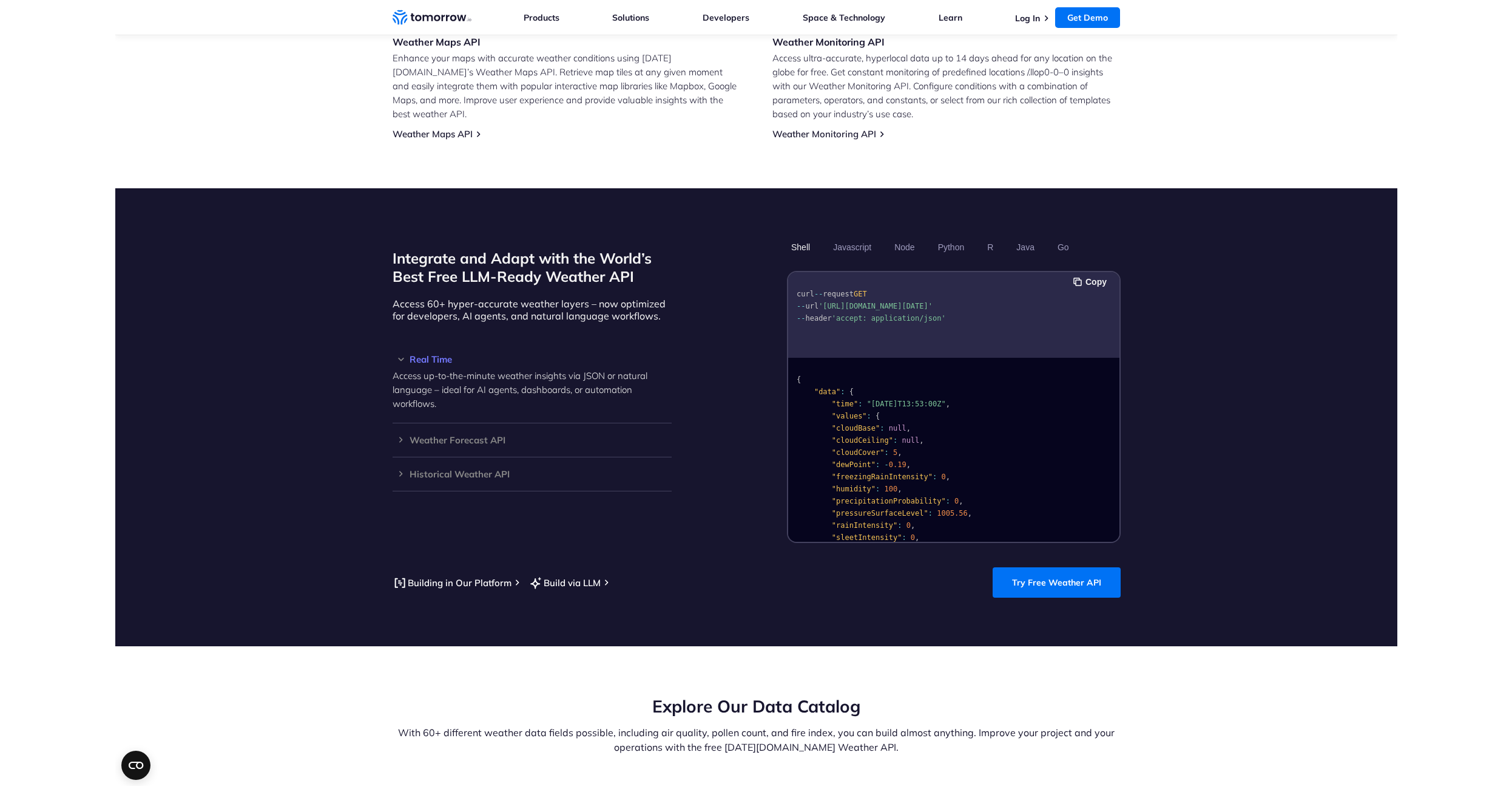
scroll to position [861, 0]
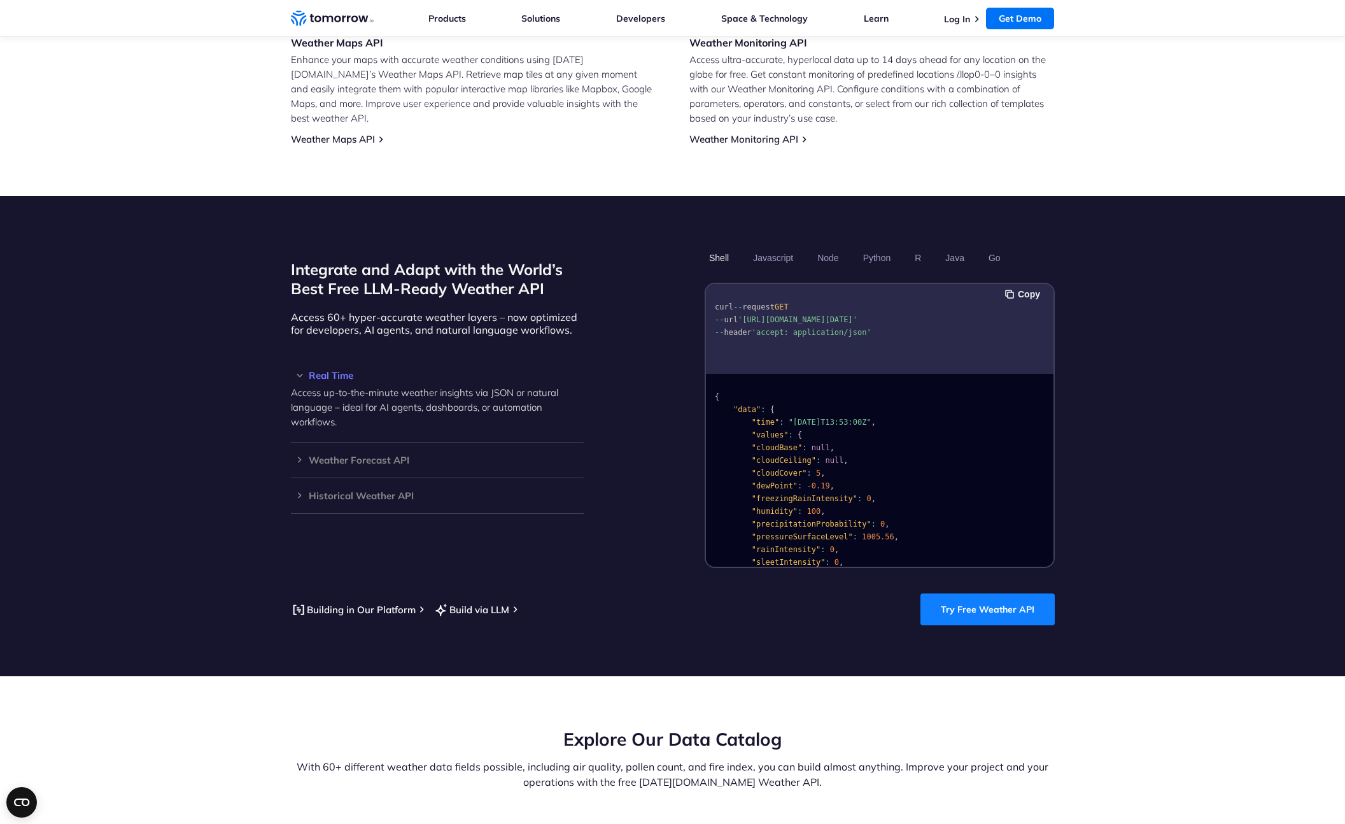
click at [983, 600] on link "Try Free Weather API" at bounding box center [987, 609] width 134 height 32
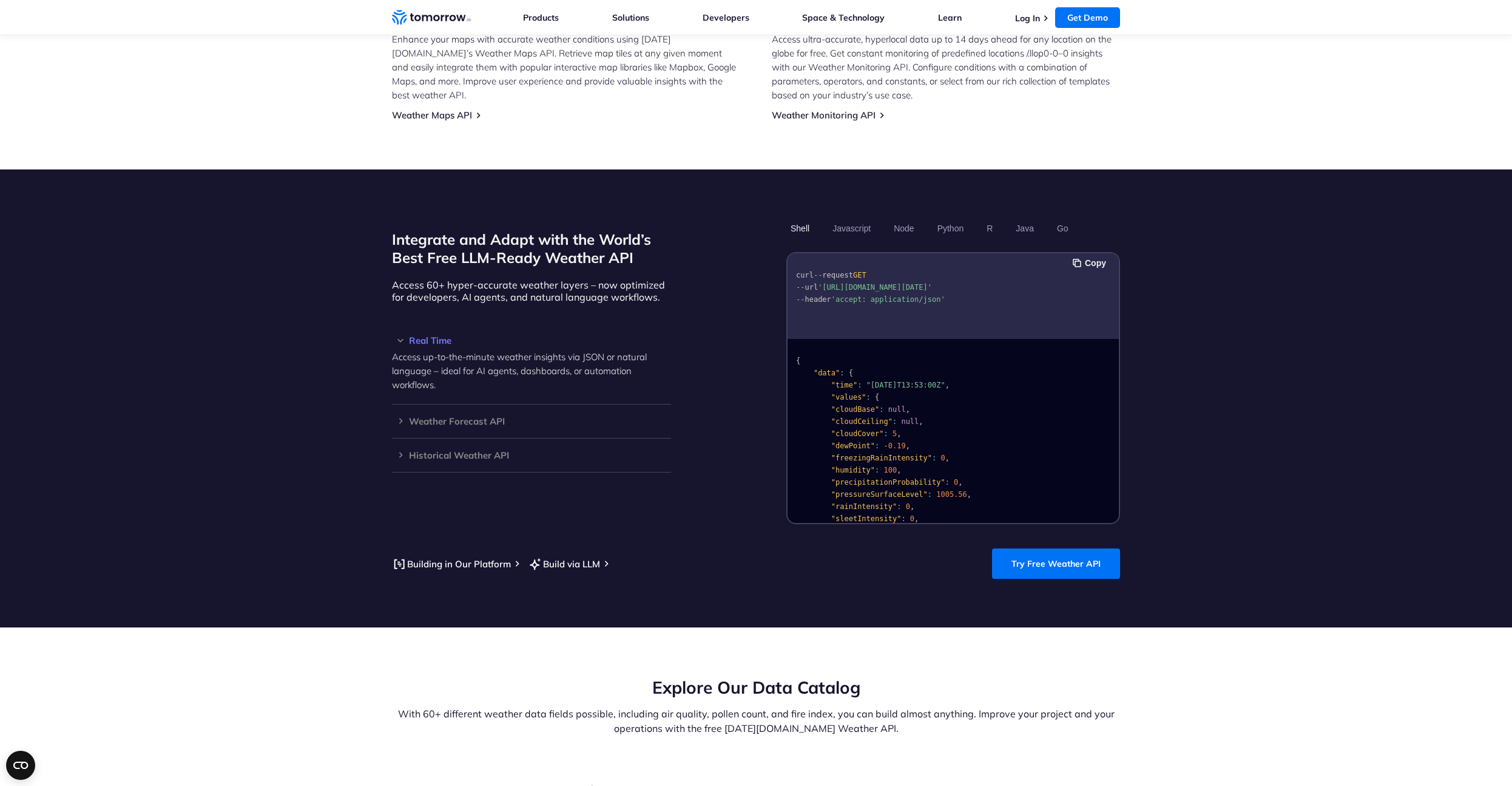
scroll to position [804, 0]
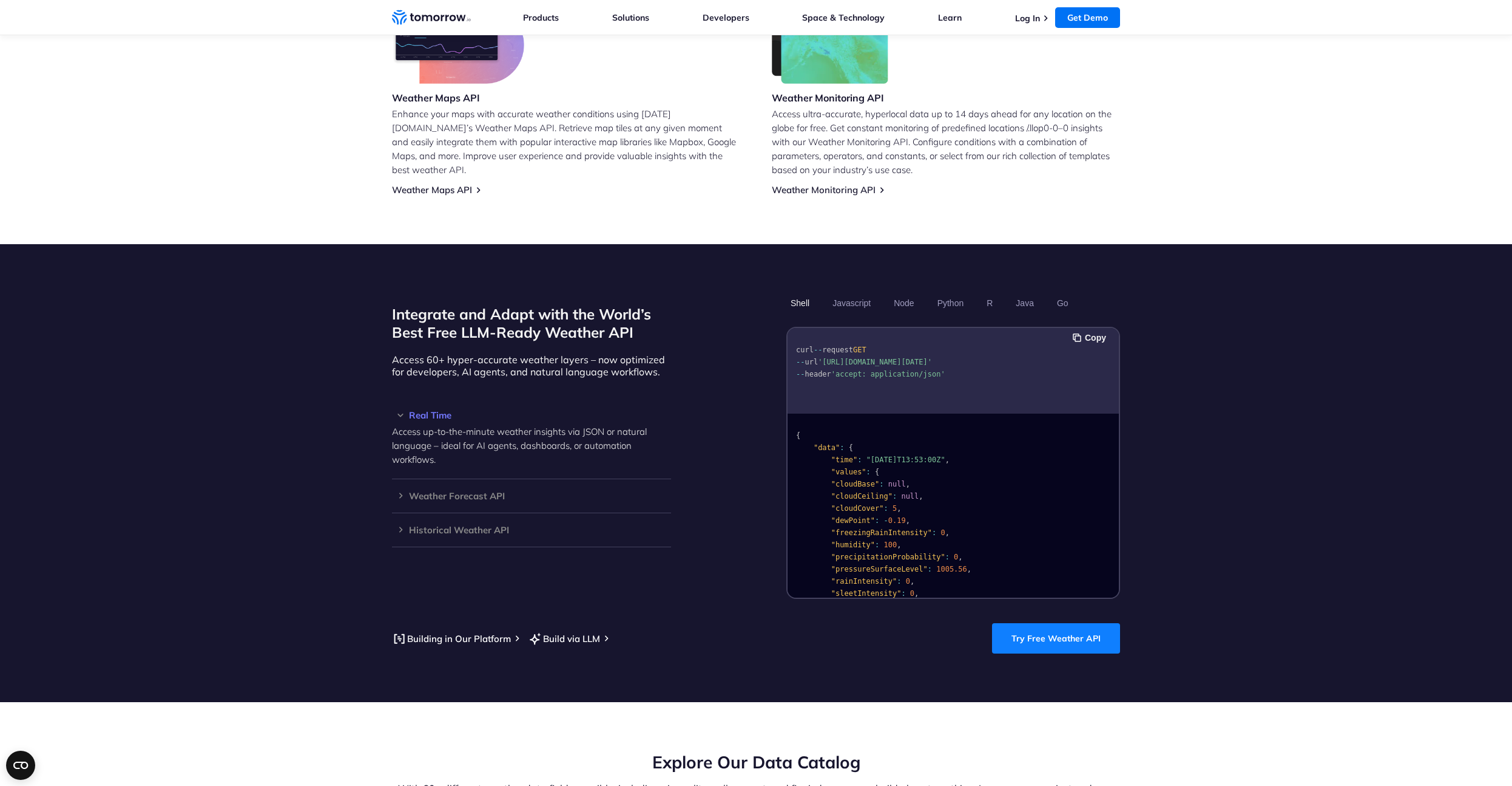
click at [1052, 626] on link "Try Free Weather API" at bounding box center [1056, 638] width 128 height 31
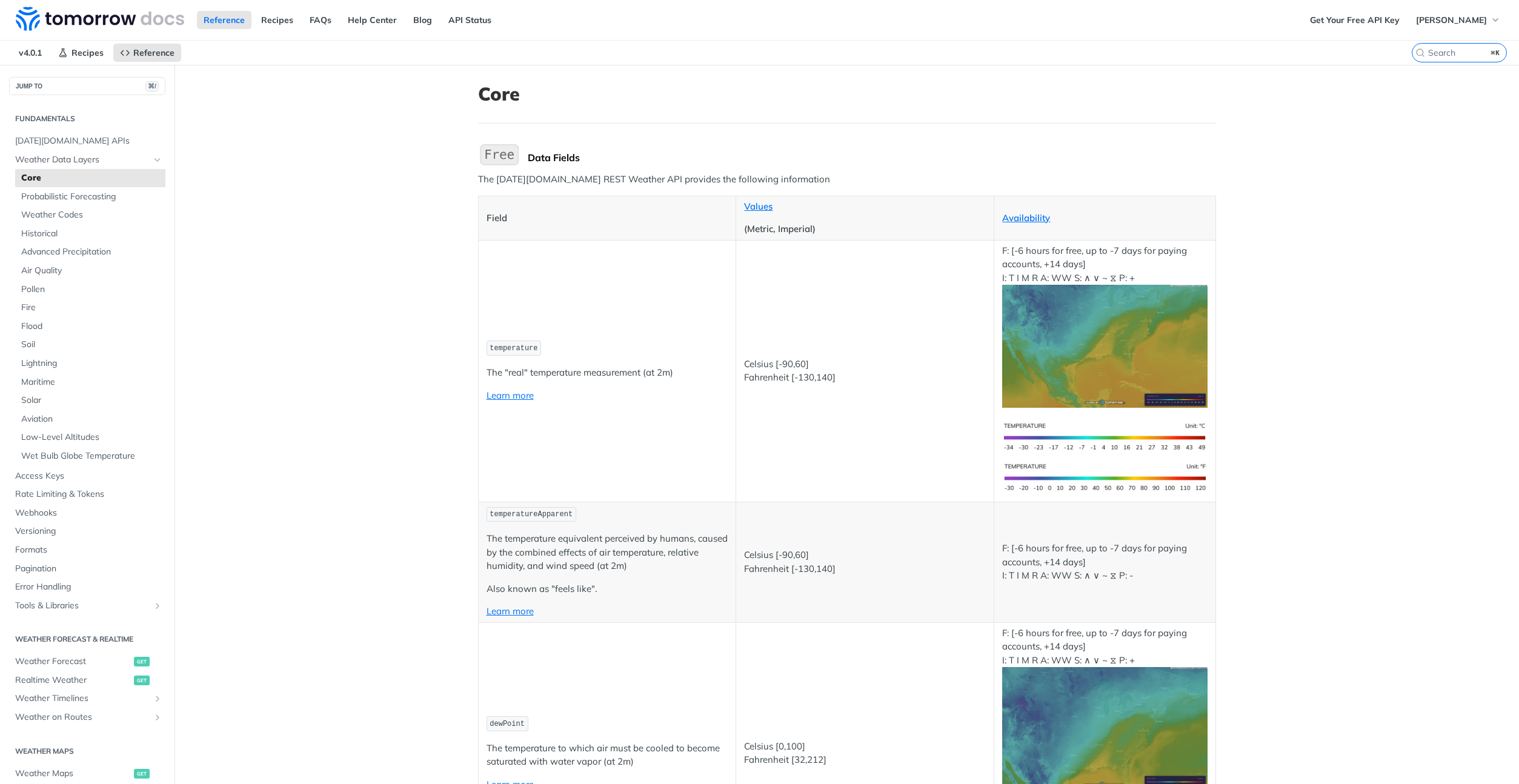
click at [1059, 349] on img "Expand image" at bounding box center [1104, 345] width 205 height 123
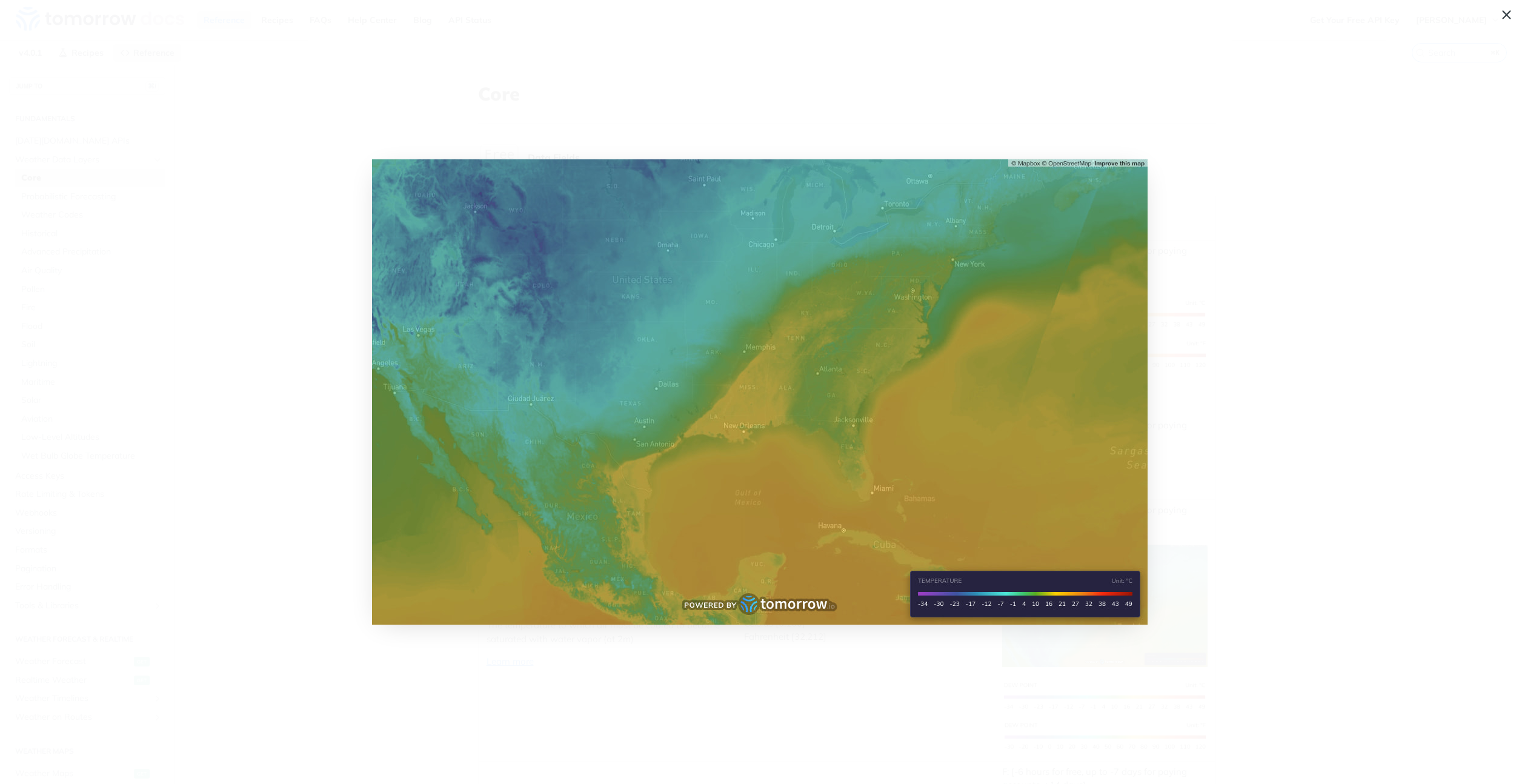
click at [201, 174] on span "Collapse image" at bounding box center [760, 392] width 1519 height 784
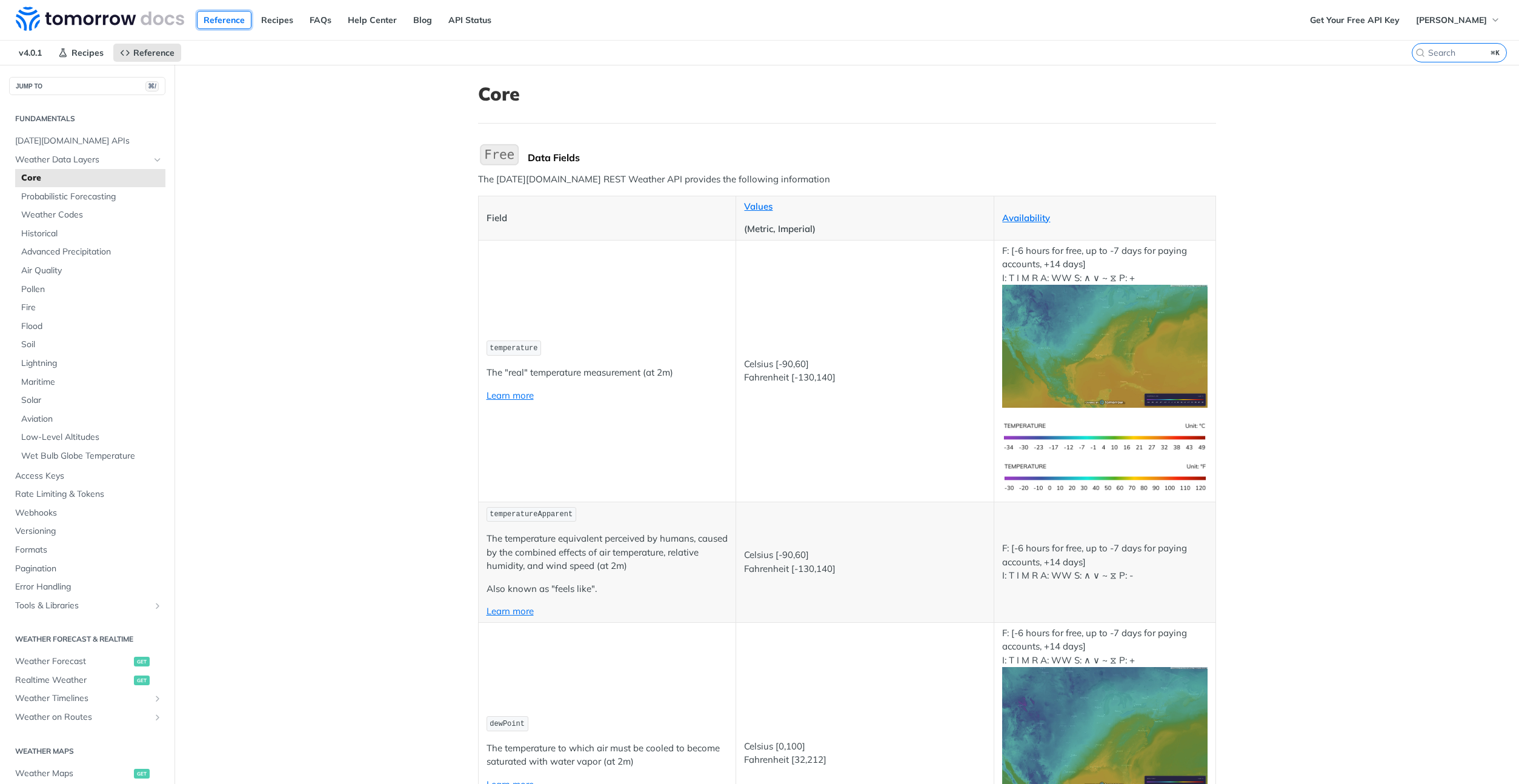
click at [227, 16] on link "Reference" at bounding box center [224, 19] width 54 height 18
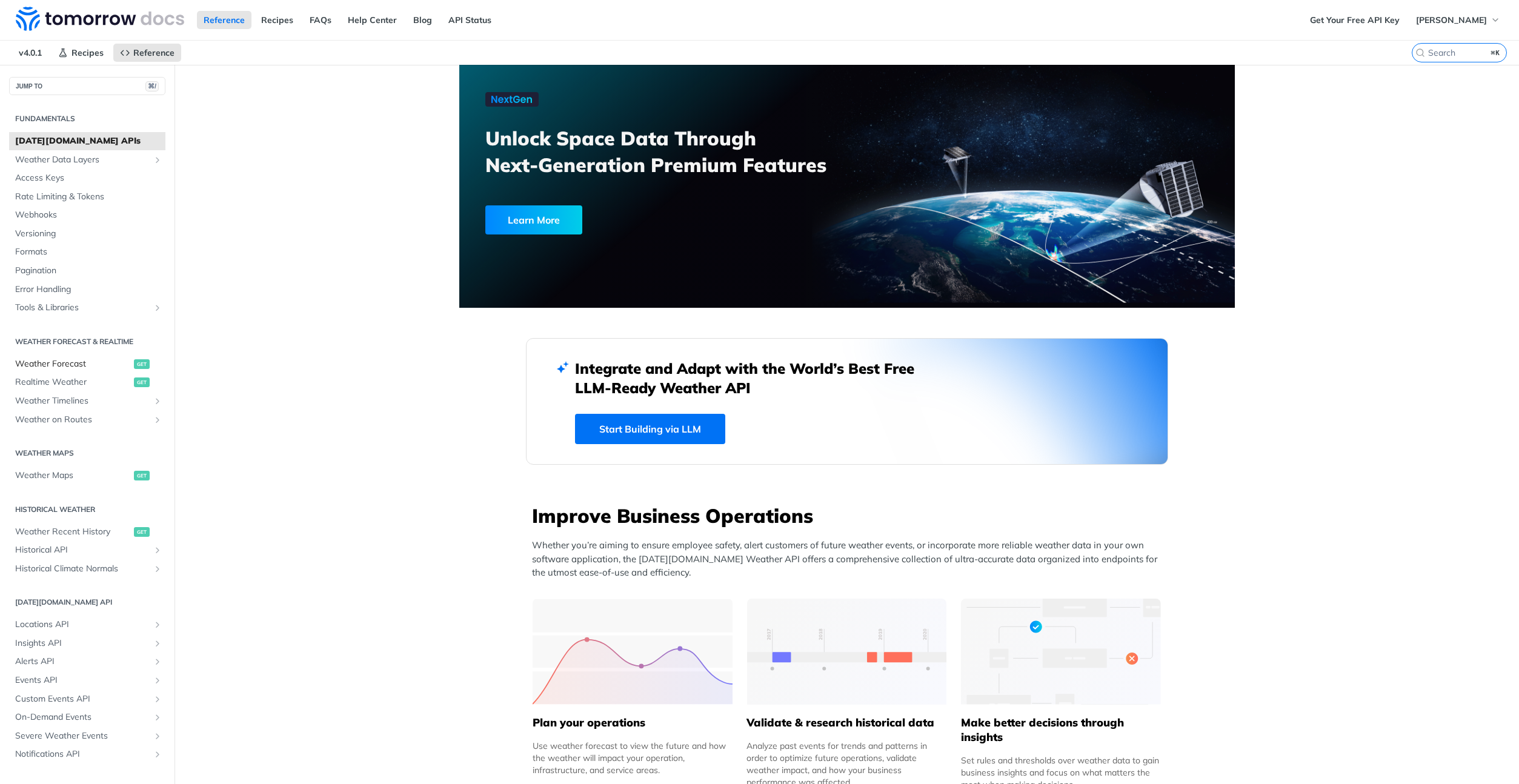
click at [56, 362] on span "Weather Forecast" at bounding box center [73, 363] width 116 height 12
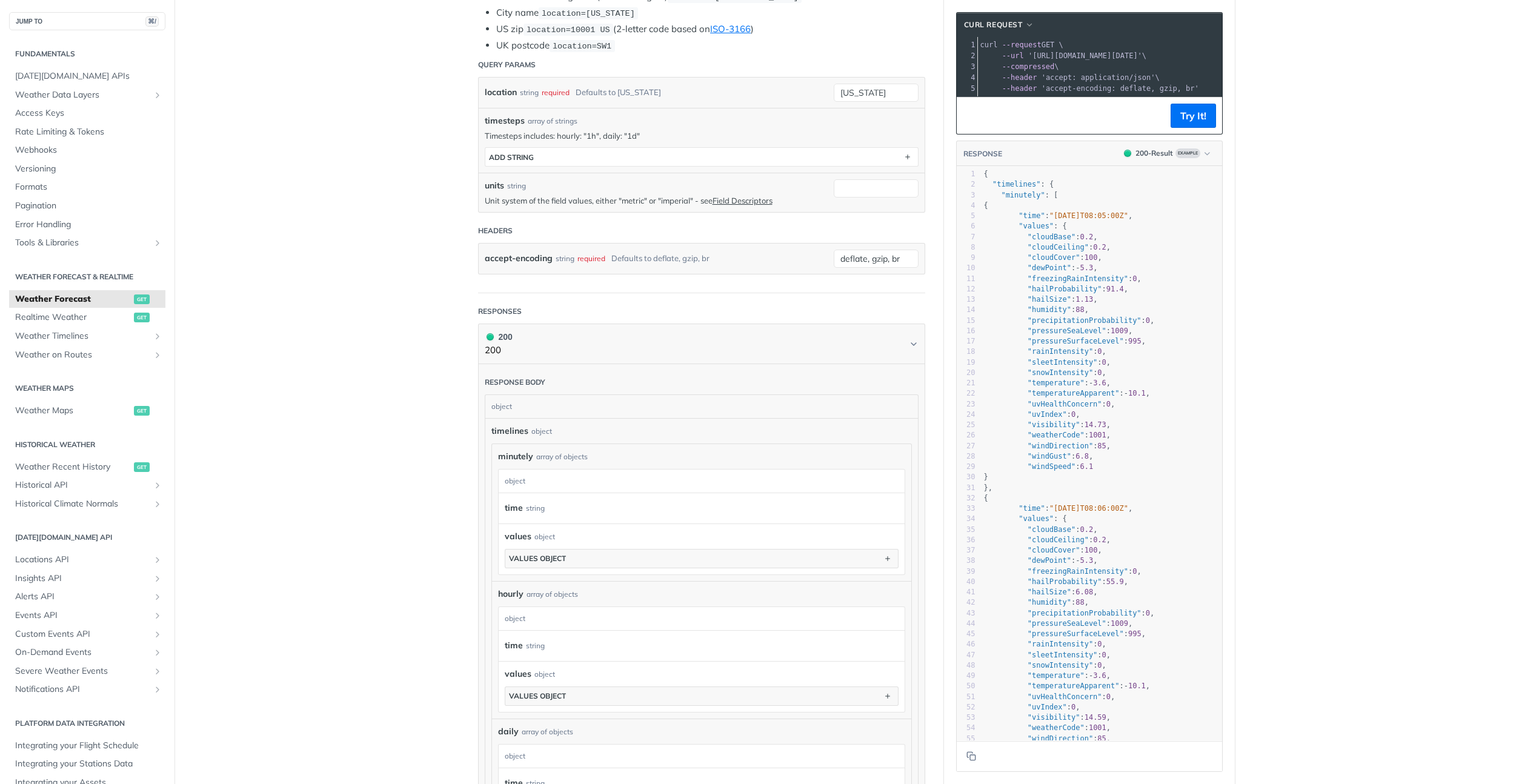
scroll to position [170, 0]
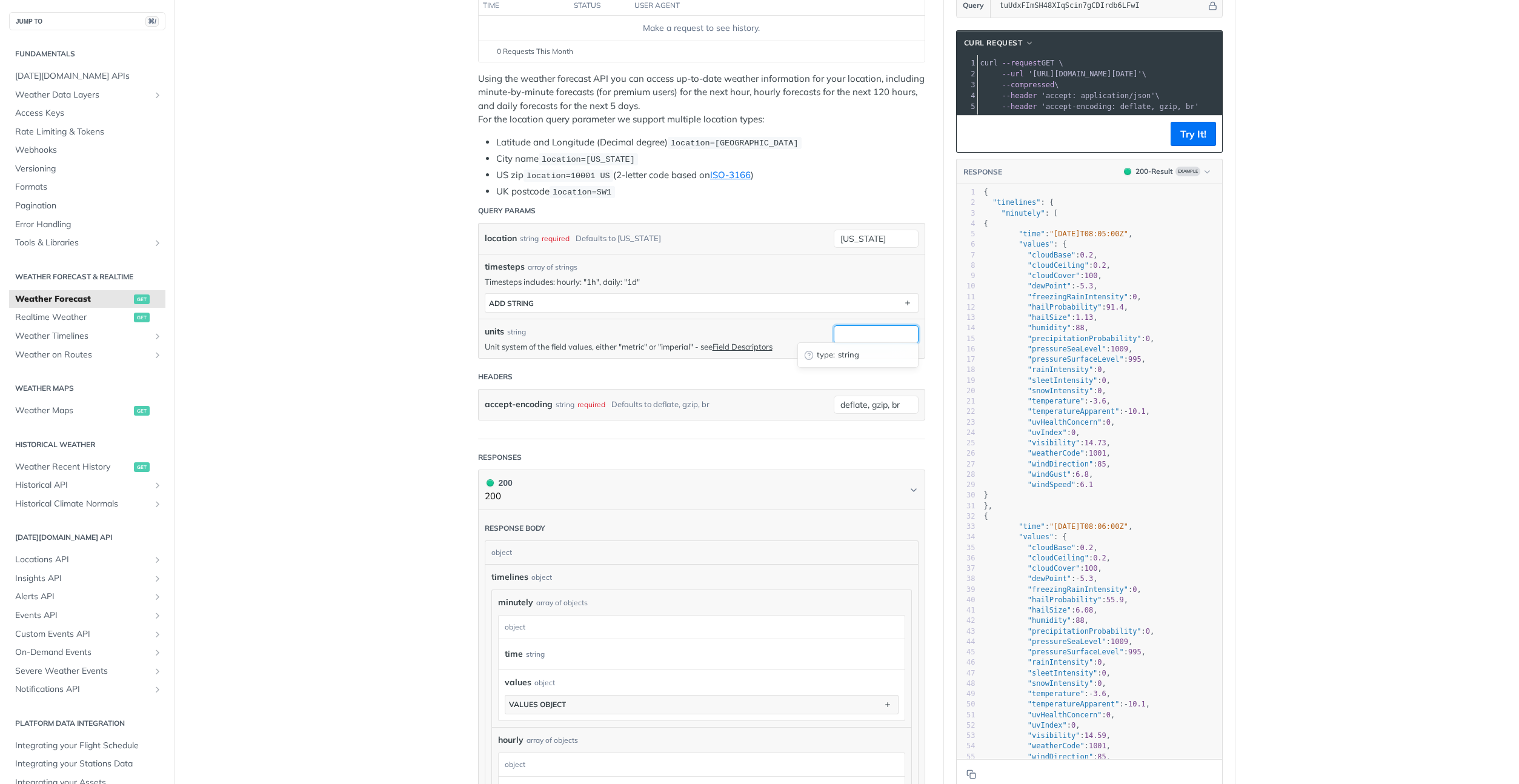
click at [863, 333] on input "units" at bounding box center [876, 334] width 85 height 18
type input "imperial"
click at [878, 236] on input "new york" at bounding box center [876, 238] width 85 height 18
drag, startPoint x: 878, startPoint y: 236, endPoint x: 789, endPoint y: 230, distance: 89.2
click at [789, 230] on div "location string required Defaults to new york new york required type : string U…" at bounding box center [701, 239] width 445 height 30
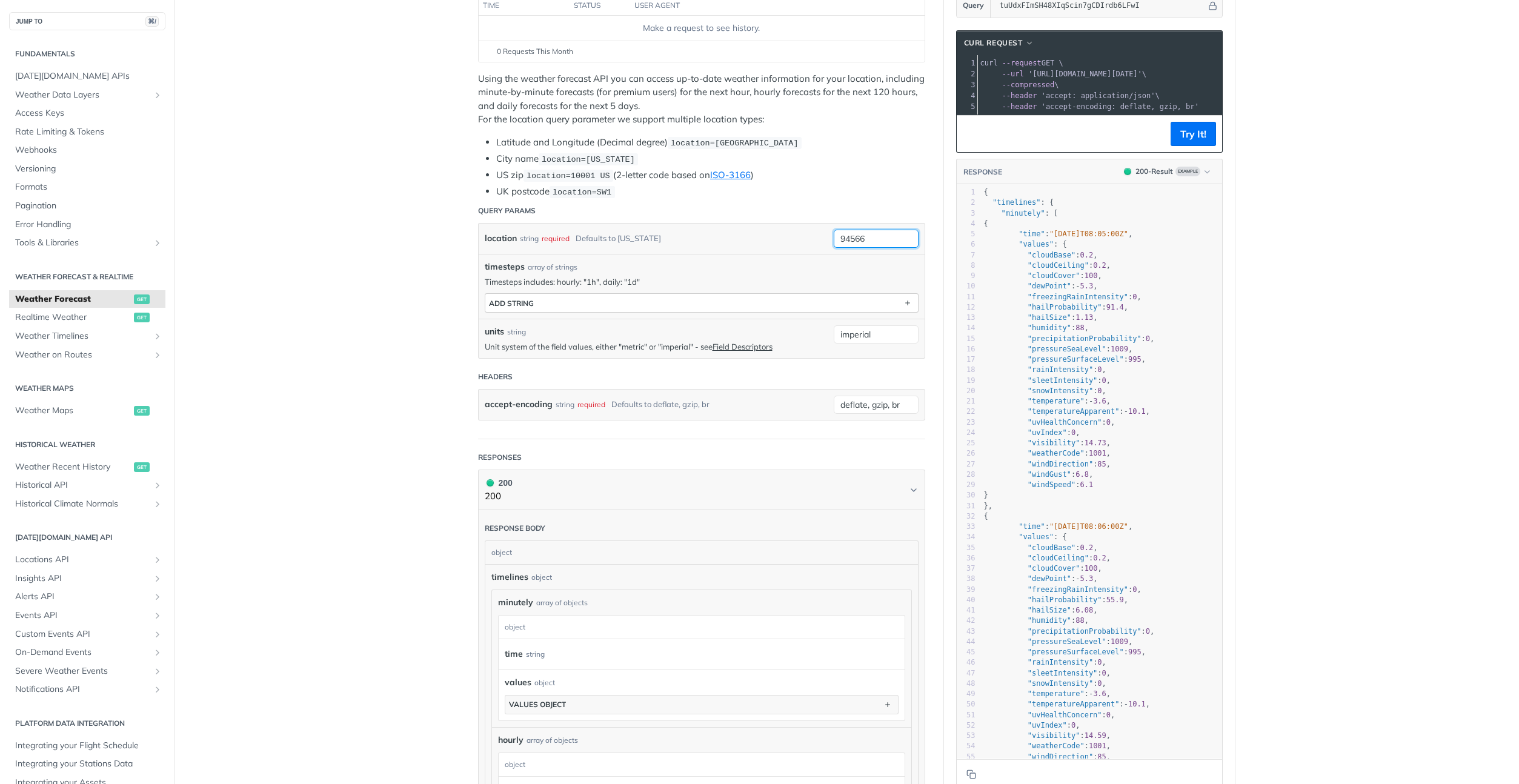
type input "94566"
click at [681, 299] on button "ADD string" at bounding box center [701, 303] width 432 height 18
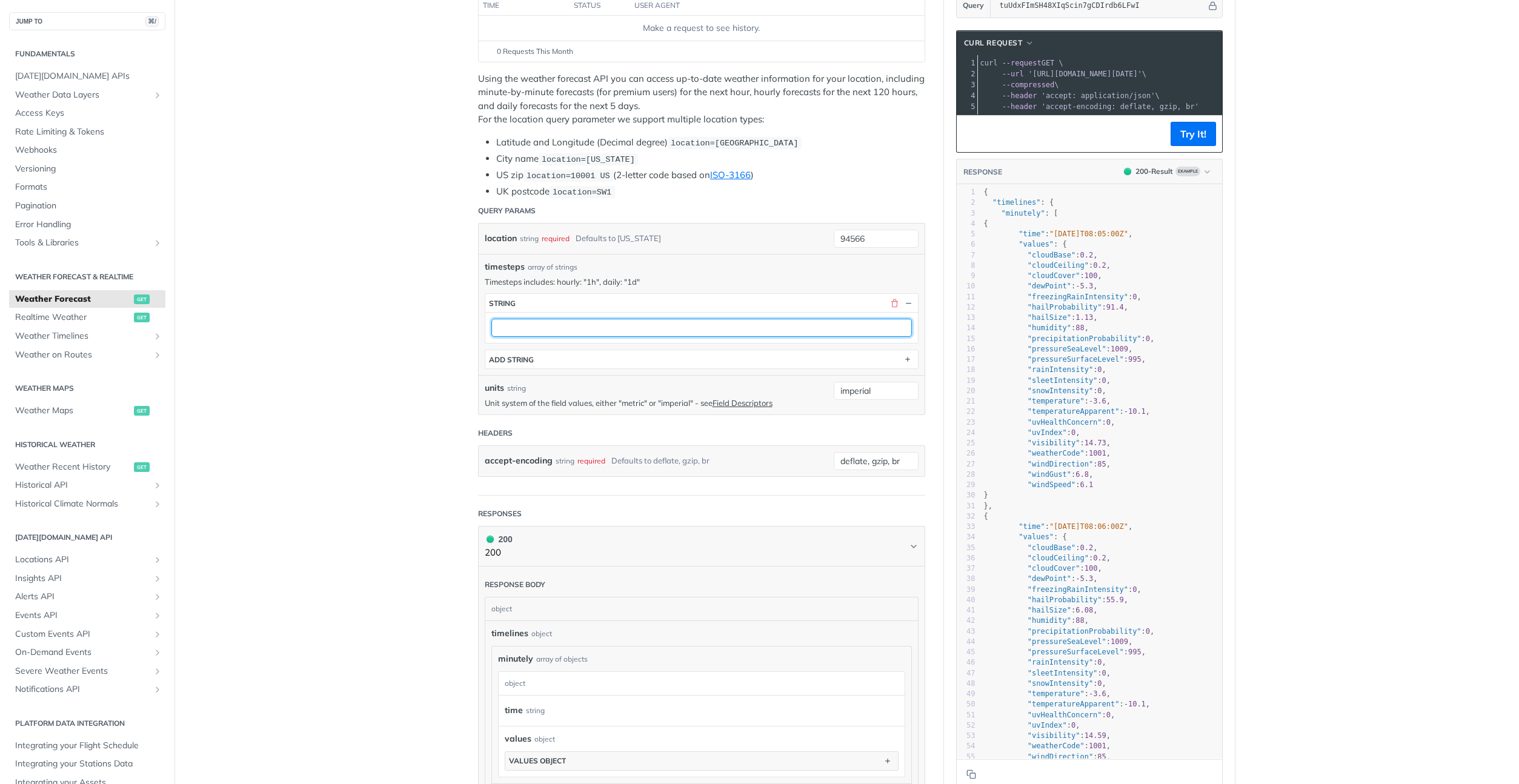
click at [625, 320] on input "text" at bounding box center [701, 327] width 421 height 18
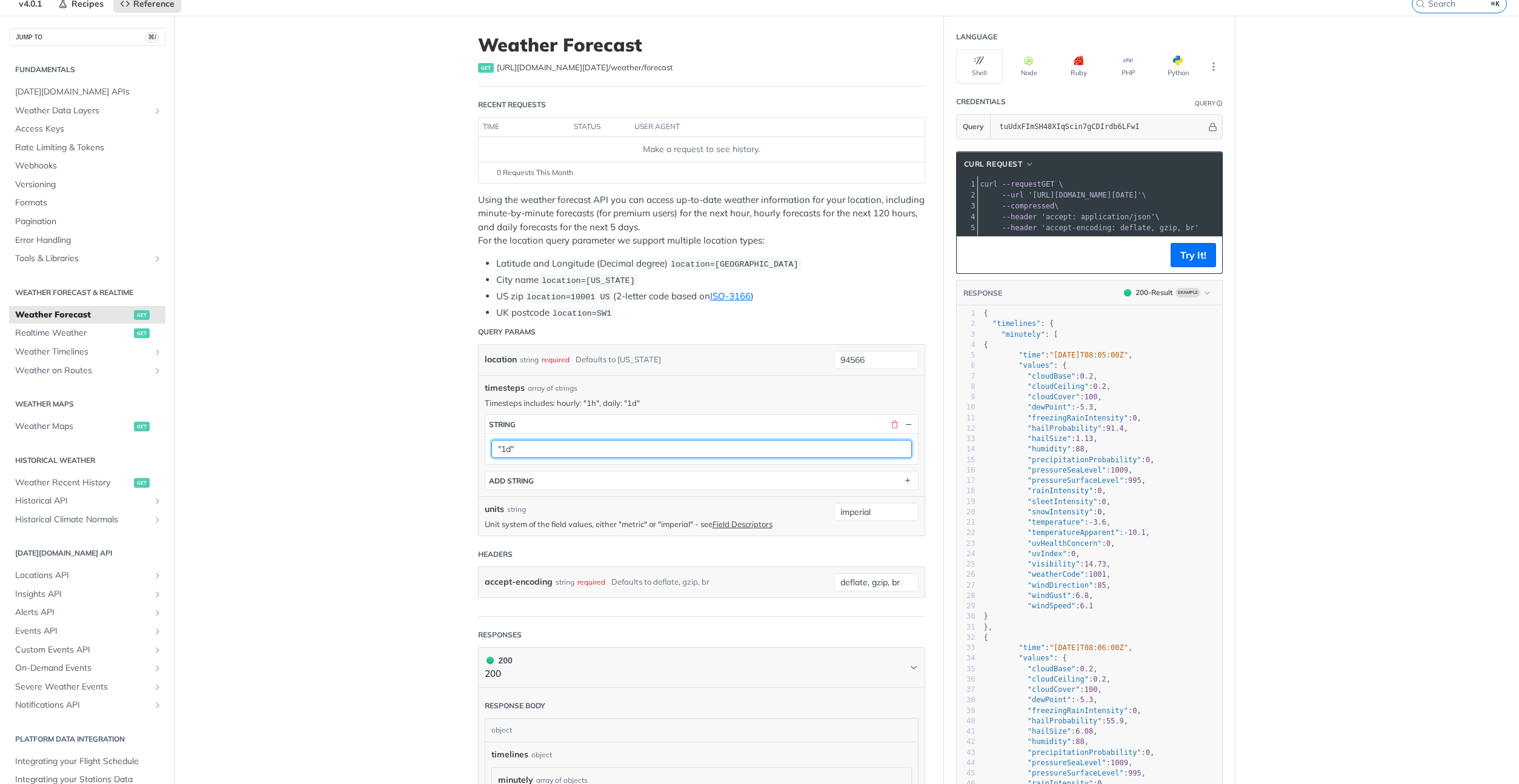
scroll to position [24, 0]
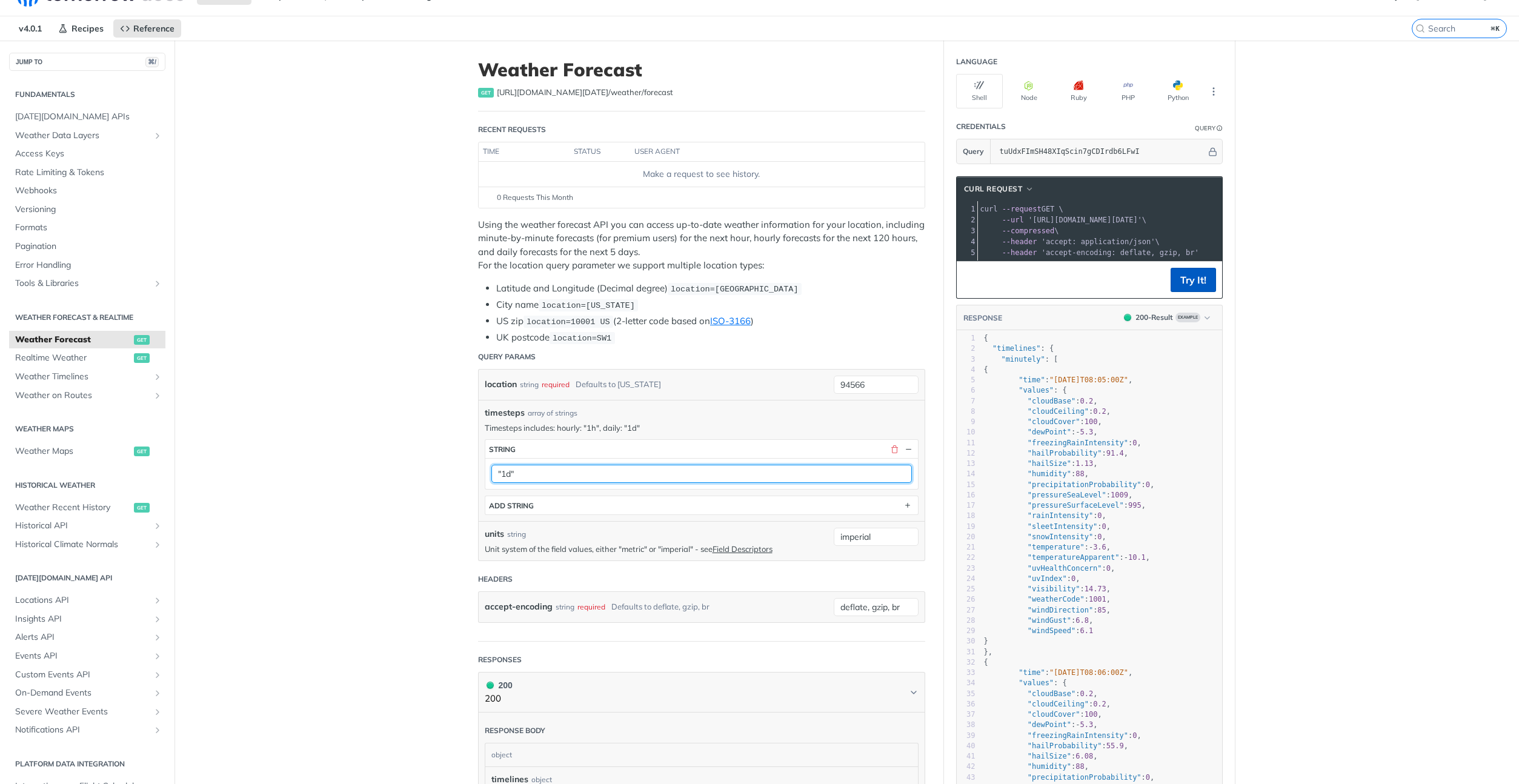
type input ""1d""
click at [1186, 288] on button "Try It!" at bounding box center [1194, 279] width 46 height 24
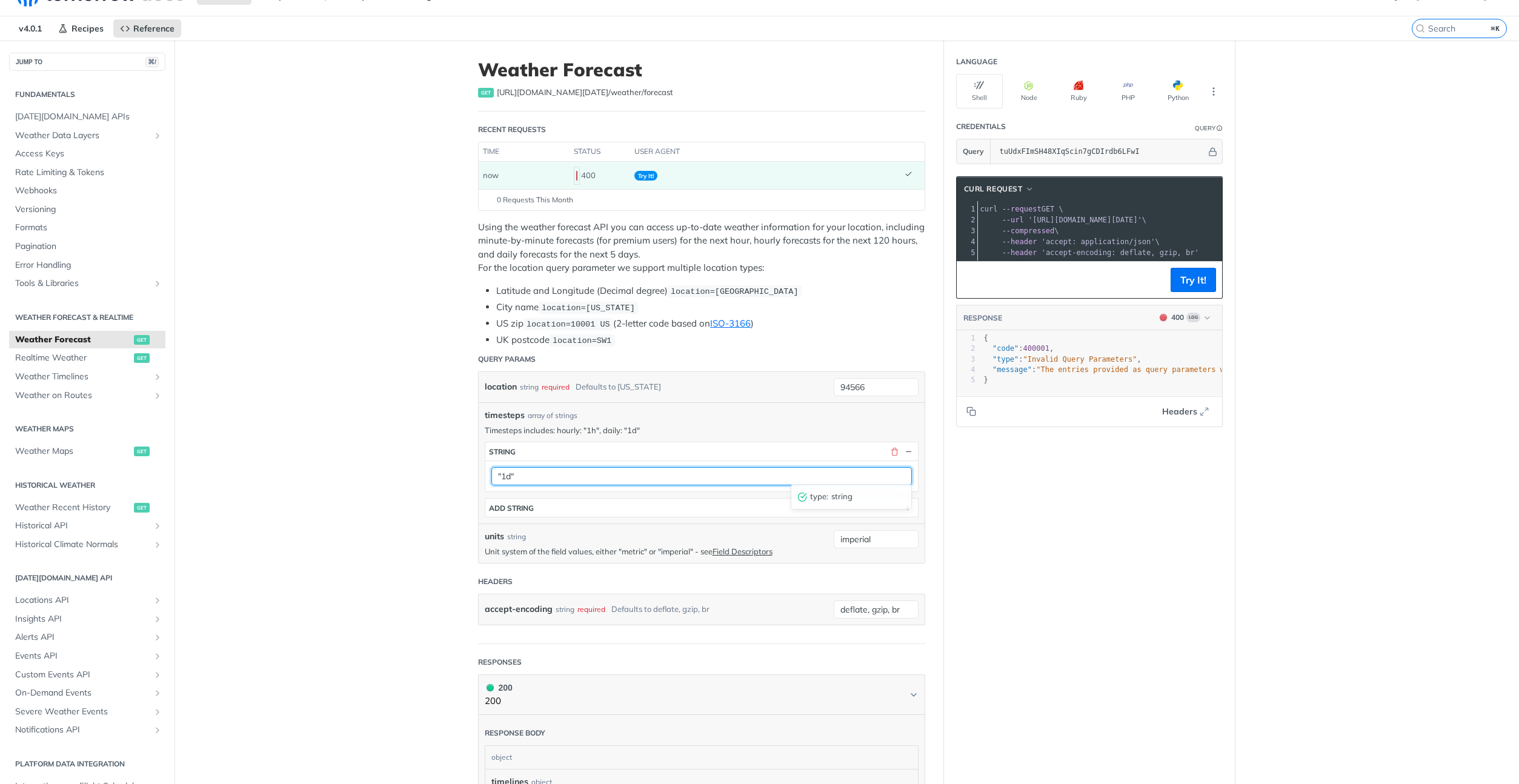
click at [569, 475] on input ""1d"" at bounding box center [701, 476] width 421 height 18
drag, startPoint x: 569, startPoint y: 475, endPoint x: 439, endPoint y: 469, distance: 130.1
type input "daily: "5d""
click at [1197, 286] on button "Try It!" at bounding box center [1194, 279] width 46 height 24
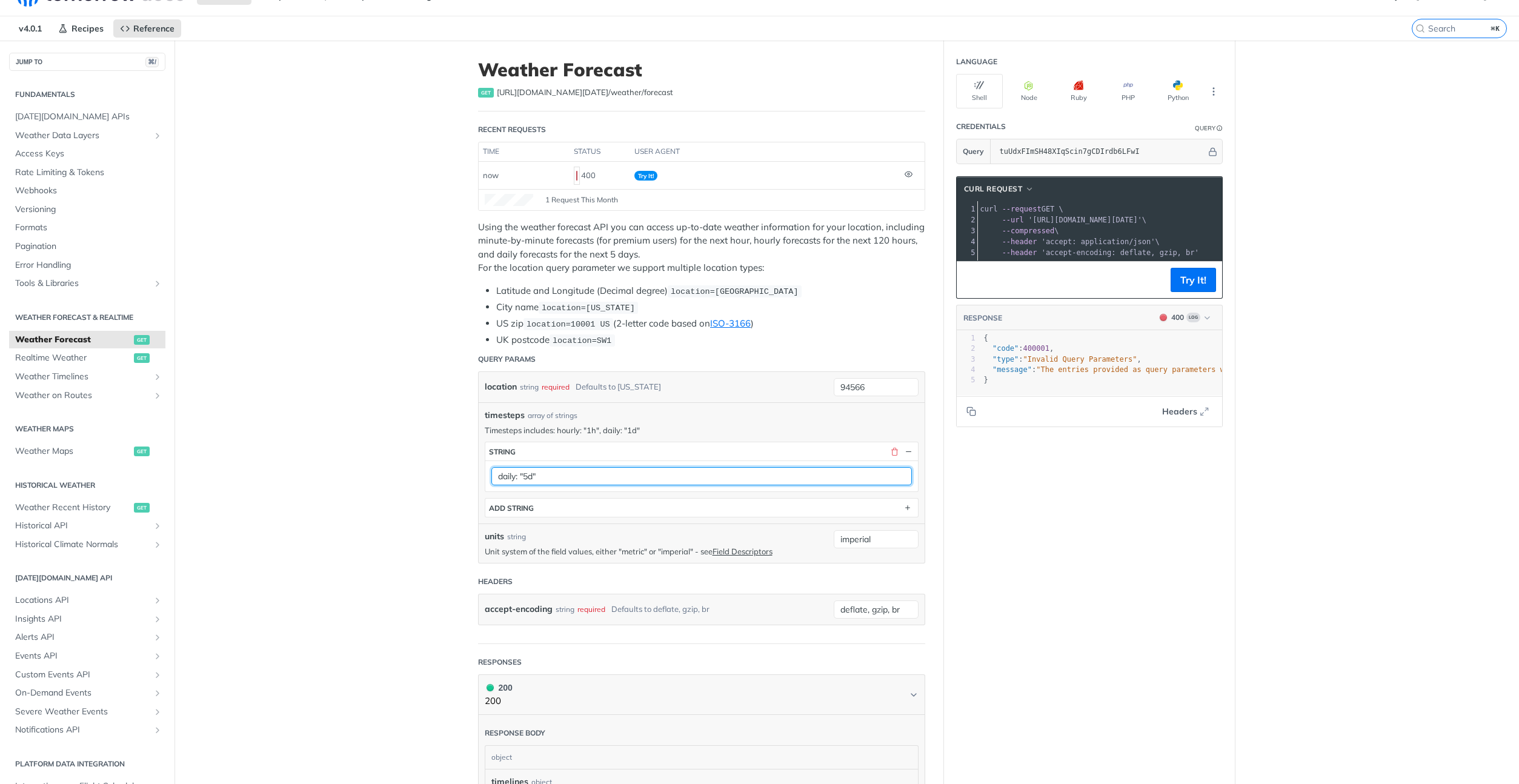
drag, startPoint x: 621, startPoint y: 476, endPoint x: 347, endPoint y: 464, distance: 274.3
click at [1184, 287] on button "Try It!" at bounding box center [1194, 279] width 46 height 24
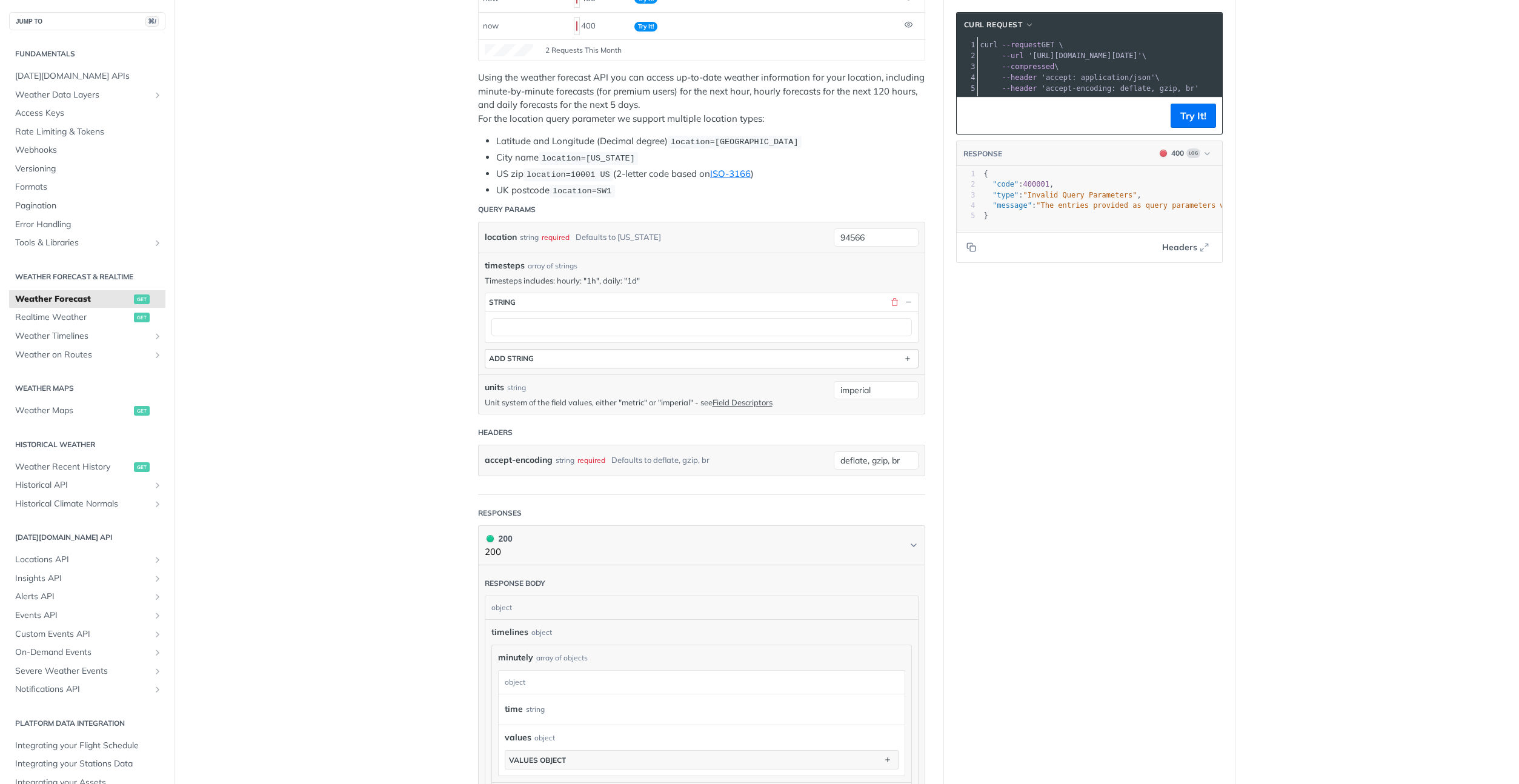
scroll to position [0, 0]
